Goal: Find specific page/section: Find specific page/section

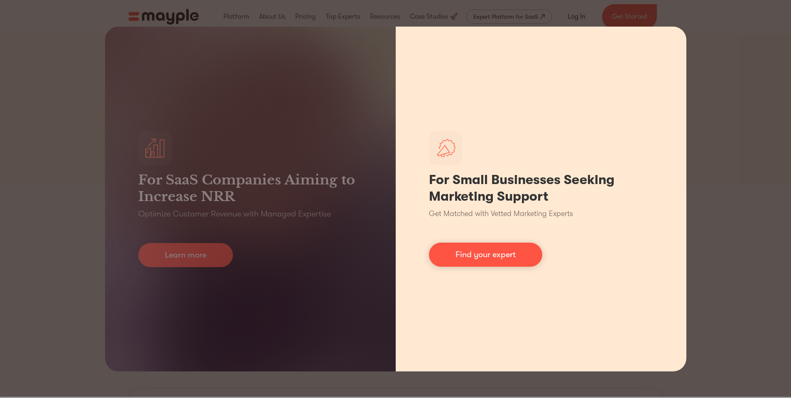
scroll to position [84, 0]
click at [470, 252] on link "Find your expert" at bounding box center [485, 254] width 113 height 24
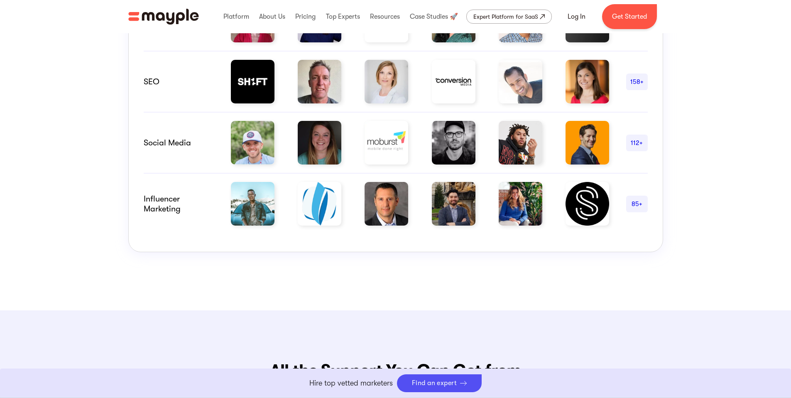
scroll to position [0, 0]
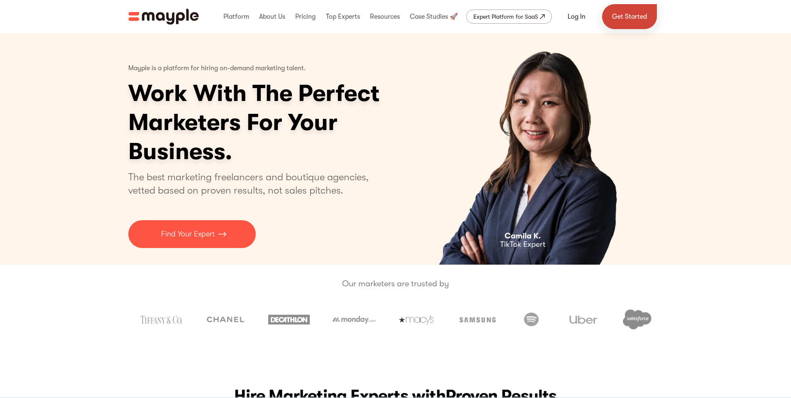
click at [492, 17] on link "Get Started" at bounding box center [629, 16] width 55 height 25
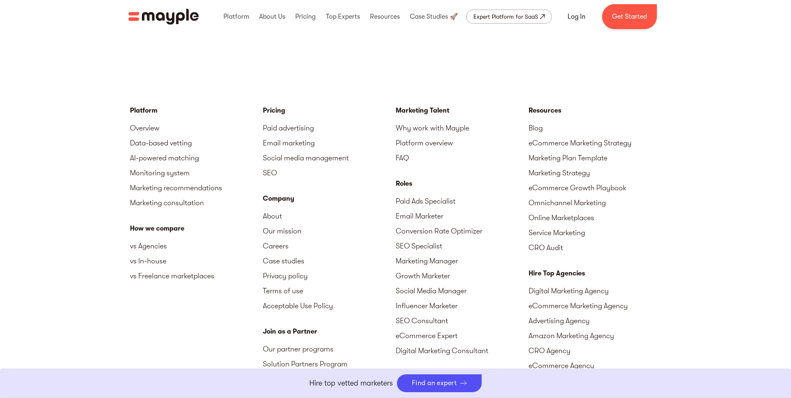
scroll to position [3617, 0]
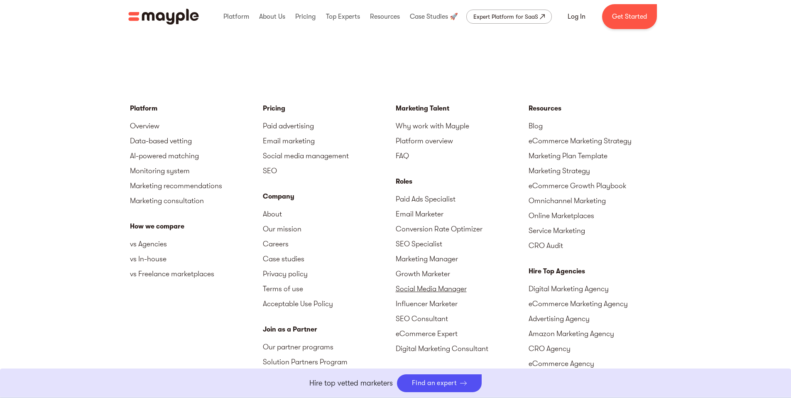
click at [455, 285] on link "Social Media Manager" at bounding box center [462, 288] width 133 height 15
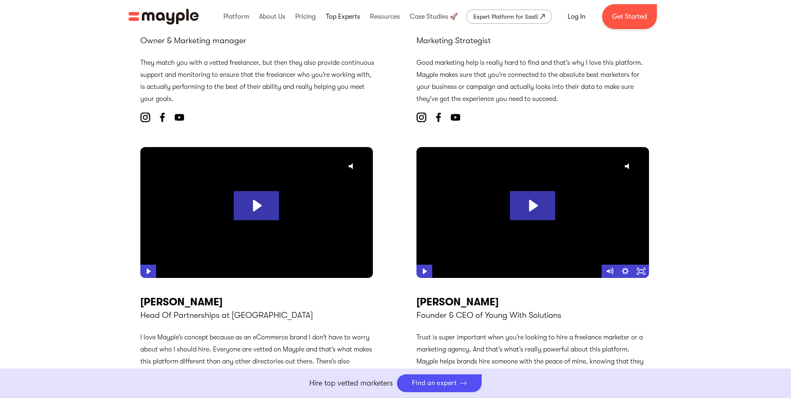
scroll to position [2719, 0]
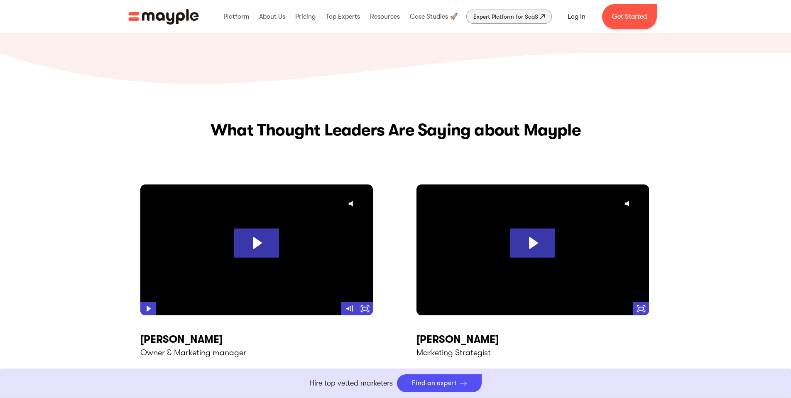
click at [492, 15] on div "Expert Platform for SaaS" at bounding box center [505, 17] width 65 height 10
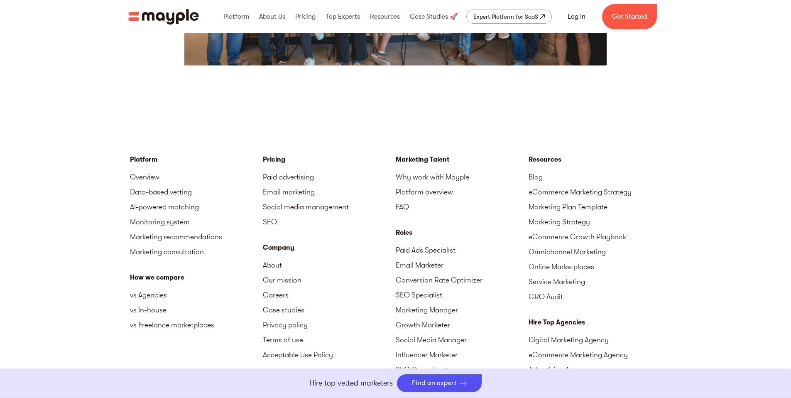
scroll to position [1962, 0]
